Goal: Find specific page/section: Find specific page/section

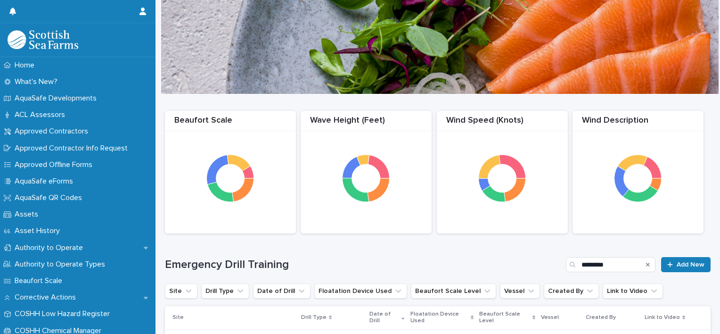
scroll to position [197, 0]
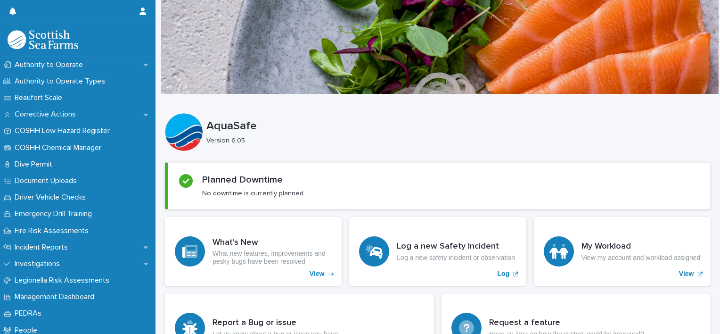
scroll to position [191, 0]
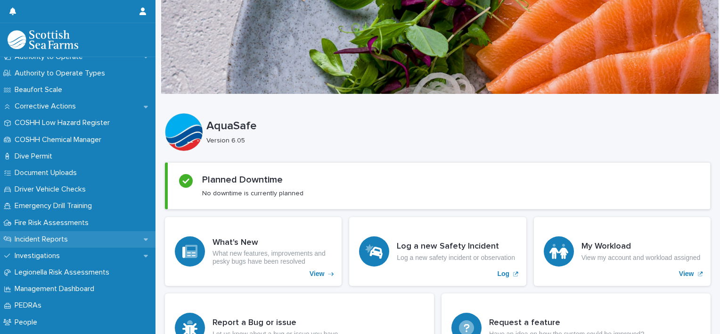
click at [79, 234] on div "Incident Reports" at bounding box center [78, 239] width 156 height 16
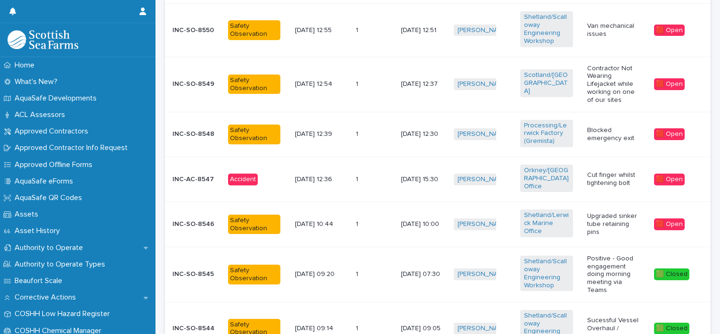
scroll to position [385, 0]
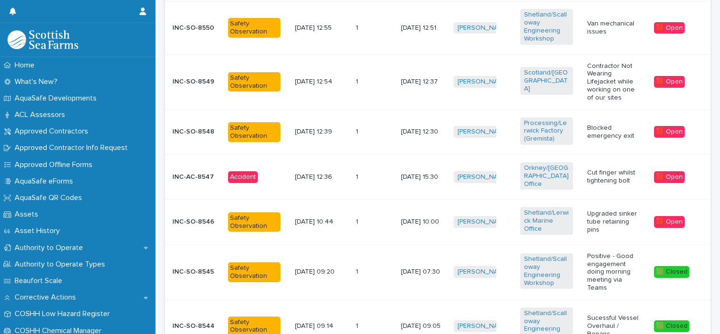
click at [626, 83] on p "Contractor Not Wearing Lifejacket while working on one of our sites" at bounding box center [613, 82] width 52 height 40
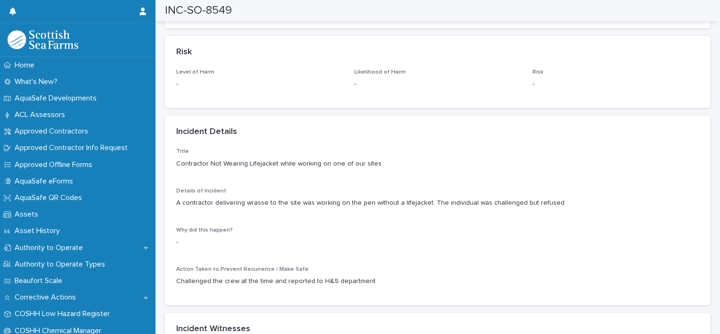
scroll to position [740, 0]
